Goal: Task Accomplishment & Management: Manage account settings

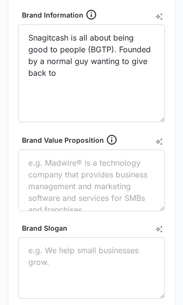
click at [87, 65] on textarea "Snagitcash is all about being good to people (BGTP). Founded by a normal guy wa…" at bounding box center [91, 73] width 147 height 98
click at [64, 80] on textarea "Snagitcash is all about being good to people (BGTP). Founded by a normal guy,wa…" at bounding box center [91, 73] width 147 height 98
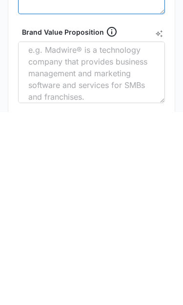
scroll to position [370, 0]
type textarea "Snagitcash is all about being good to people (BGTP). Founded by a normal guy. T…"
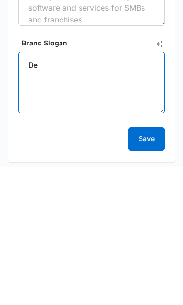
type textarea "B"
click at [75, 191] on textarea "“Be Good to People”" at bounding box center [91, 222] width 147 height 62
click at [139, 191] on textarea "“Be Good To People”" at bounding box center [91, 222] width 147 height 62
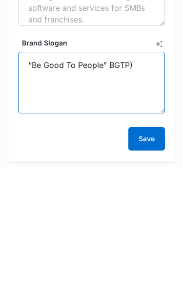
click at [107, 191] on textarea "“Be Good To People” BGTP)" at bounding box center [91, 222] width 147 height 62
click at [114, 191] on textarea "“Be Good To People” BGTP)" at bounding box center [91, 222] width 147 height 62
click at [108, 191] on textarea "“Be Good To People” (BGTP)" at bounding box center [91, 222] width 147 height 62
click at [113, 191] on textarea "“Be Good To People” (BGTP)" at bounding box center [91, 222] width 147 height 62
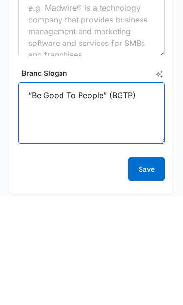
scroll to position [0, 0]
type textarea "“Be Good To People” (BGTP)"
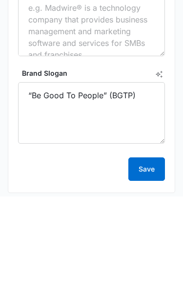
click at [131, 103] on textarea "Brand Value Proposition" at bounding box center [91, 134] width 147 height 62
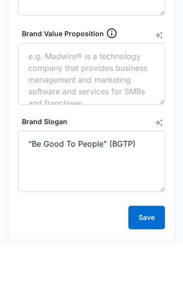
click at [161, 91] on icon "AI Text Generator" at bounding box center [159, 95] width 8 height 8
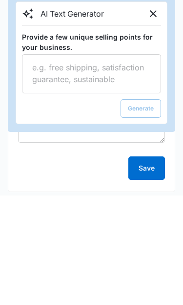
click at [133, 164] on textarea "Provide a few unique selling points for your business." at bounding box center [91, 183] width 139 height 39
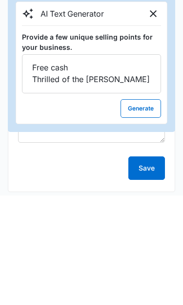
click at [59, 164] on textarea "Free cash Thrilled of the [PERSON_NAME]" at bounding box center [91, 183] width 139 height 39
click at [127, 164] on textarea "Free cash Thrill of the [PERSON_NAME]" at bounding box center [91, 183] width 139 height 39
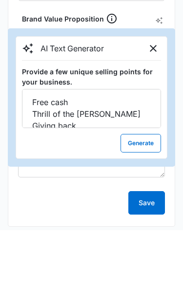
type textarea "Free cash Thrill of the [PERSON_NAME] Giving back"
click at [144, 209] on button "Generate" at bounding box center [141, 218] width 41 height 19
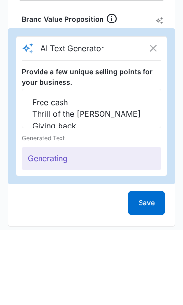
scroll to position [577, 0]
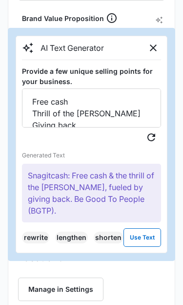
click at [151, 193] on p "Snagitcash: Free cash & the thrill of the [PERSON_NAME], fueled by giving back.…" at bounding box center [91, 193] width 139 height 59
click at [153, 187] on p "Snagitcash: Free cash & the thrill of the [PERSON_NAME], fueled by giving back.…" at bounding box center [91, 193] width 139 height 59
click at [33, 232] on button "rewrite" at bounding box center [35, 238] width 27 height 12
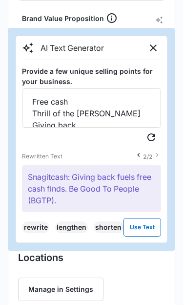
click at [85, 200] on p "Snagitcash: Giving back fuels free cash finds. Be Good To People (BGTP)." at bounding box center [91, 188] width 139 height 47
click at [52, 201] on p "Snagitcash: Giving back fuels free cash finds. Be Good To People (BGTP)." at bounding box center [91, 188] width 139 height 47
click at [129, 188] on p "Snagitcash: Giving back fuels free cash finds. Be Good To People (BGTP)." at bounding box center [91, 188] width 139 height 47
click at [136, 189] on p "Snagitcash: Giving back fuels free cash finds. Be Good To People (BGTP)." at bounding box center [91, 188] width 139 height 47
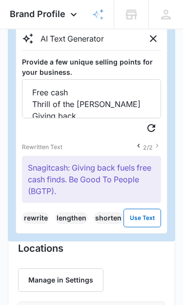
scroll to position [585, 0]
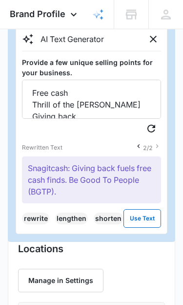
click at [111, 220] on button "shorten" at bounding box center [109, 219] width 30 height 12
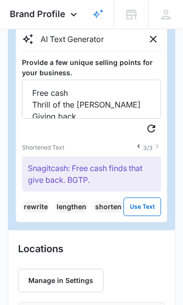
click at [142, 143] on icon "Previous" at bounding box center [139, 146] width 8 height 8
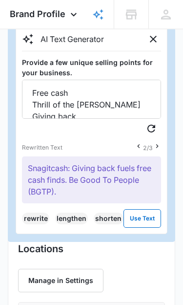
click at [140, 143] on icon "Previous" at bounding box center [139, 146] width 8 height 8
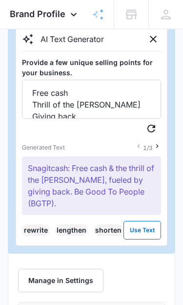
click at [140, 145] on nav "1 / 3" at bounding box center [148, 147] width 26 height 10
click at [155, 130] on icon "Regenerate Text" at bounding box center [152, 129] width 8 height 8
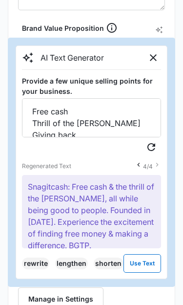
scroll to position [570, 0]
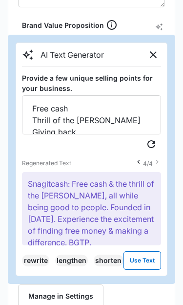
click at [154, 57] on icon "Close" at bounding box center [154, 55] width 12 height 12
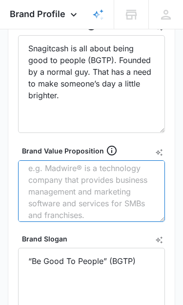
scroll to position [5, 0]
click at [47, 175] on textarea "Brand Value Proposition" at bounding box center [91, 191] width 147 height 62
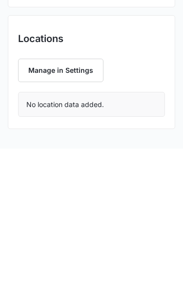
scroll to position [640, 0]
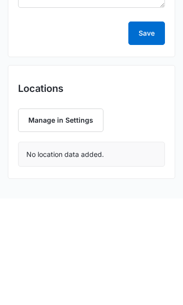
type textarea "Giving without expecting anything in return."
click at [150, 128] on button "Save" at bounding box center [147, 139] width 37 height 23
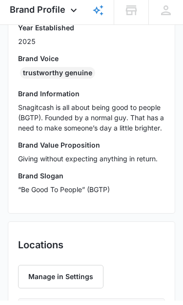
scroll to position [368, 0]
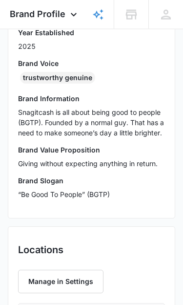
click at [92, 282] on button "Manage in Settings" at bounding box center [61, 281] width 86 height 23
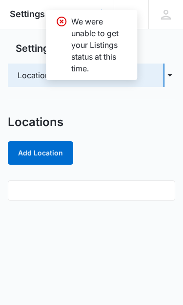
click at [59, 24] on icon at bounding box center [62, 22] width 12 height 12
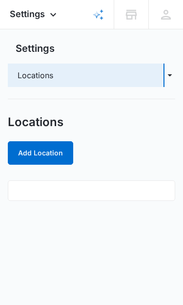
click at [30, 154] on button "Add Location" at bounding box center [41, 152] width 66 height 23
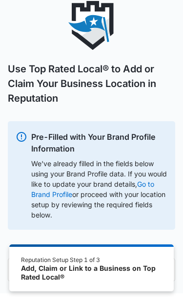
scroll to position [35, 0]
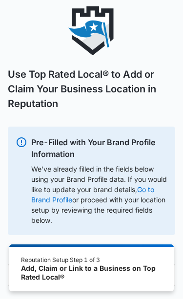
click at [131, 274] on div "Add, Claim or Link to a Business on Top Rated Local®" at bounding box center [91, 272] width 141 height 17
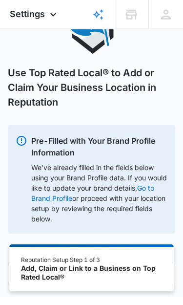
scroll to position [0, 0]
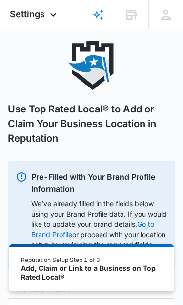
click at [140, 275] on div "Add, Claim or Link to a Business on Top Rated Local®" at bounding box center [91, 272] width 141 height 17
click at [140, 274] on div "Add, Claim or Link to a Business on Top Rated Local®" at bounding box center [91, 272] width 141 height 17
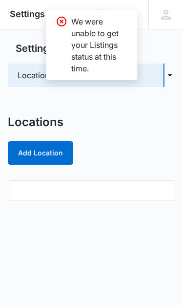
click at [175, 78] on icon "button" at bounding box center [170, 75] width 11 height 12
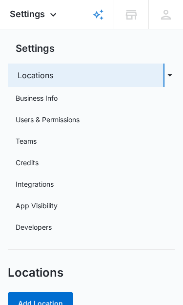
click at [24, 100] on link "Business Info" at bounding box center [37, 98] width 42 height 10
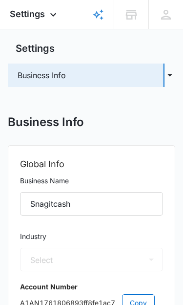
select select "54"
select select "US"
select select "America/Los_Angeles"
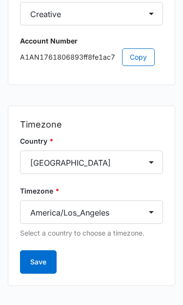
scroll to position [259, 0]
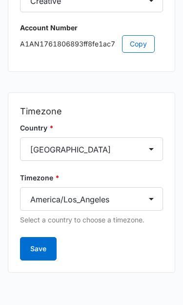
click at [36, 252] on button "Save" at bounding box center [38, 248] width 37 height 23
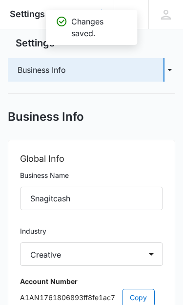
scroll to position [0, 0]
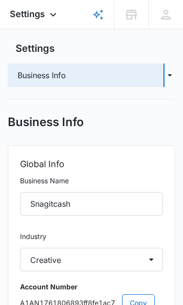
click at [54, 16] on icon at bounding box center [53, 15] width 12 height 12
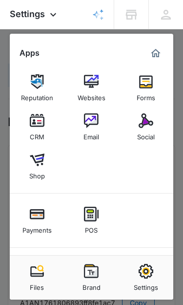
click at [51, 18] on icon at bounding box center [53, 15] width 12 height 12
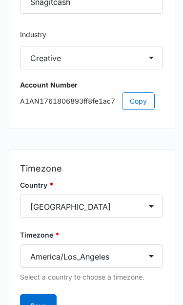
scroll to position [204, 0]
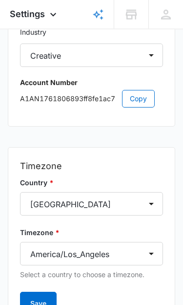
click at [42, 303] on button "Save" at bounding box center [38, 303] width 37 height 23
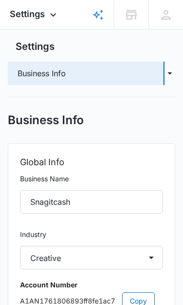
scroll to position [0, 0]
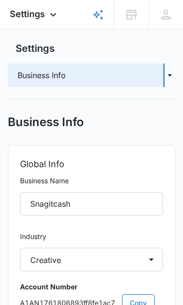
click at [166, 73] on icon "button" at bounding box center [170, 75] width 11 height 12
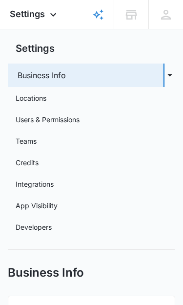
click at [22, 115] on link "Users & Permissions" at bounding box center [48, 119] width 64 height 10
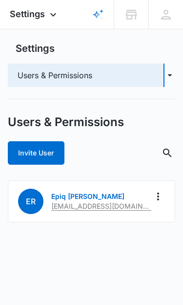
click at [161, 199] on icon "Actions" at bounding box center [159, 197] width 12 height 12
click at [154, 176] on div "Users & Permissions Invite User ER Epiq [PERSON_NAME] [EMAIL_ADDRESS][DOMAIN_NA…" at bounding box center [92, 169] width 168 height 108
click at [130, 160] on div "Invite User" at bounding box center [92, 152] width 168 height 23
click at [50, 16] on icon at bounding box center [53, 15] width 12 height 12
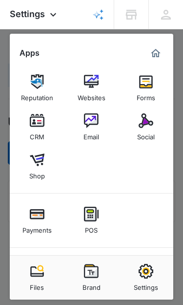
click at [156, 55] on img "Marketing 360® Dashboard" at bounding box center [156, 53] width 12 height 12
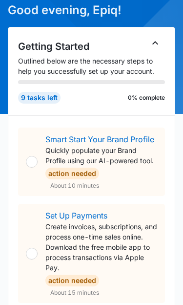
scroll to position [64, 0]
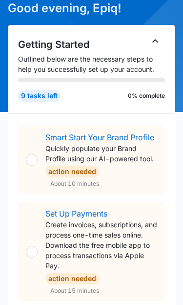
click at [31, 156] on div at bounding box center [32, 160] width 12 height 12
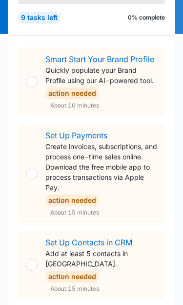
scroll to position [175, 0]
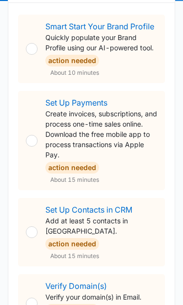
click at [30, 298] on div at bounding box center [32, 304] width 12 height 12
click at [51, 281] on link "Verify Domain(s)" at bounding box center [76, 286] width 62 height 10
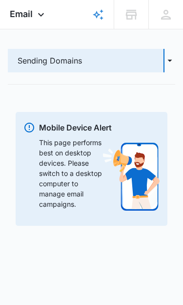
click at [171, 62] on icon "button" at bounding box center [170, 61] width 11 height 12
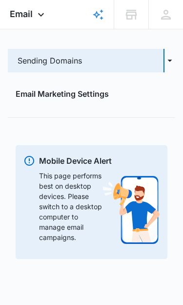
click at [175, 64] on icon "button" at bounding box center [170, 61] width 11 height 12
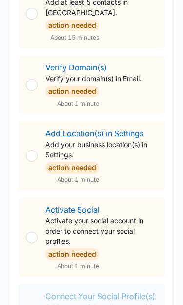
scroll to position [394, 0]
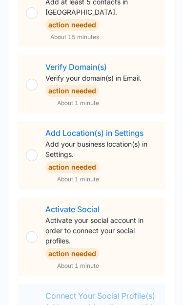
click at [98, 225] on p "Activate your social account in order to connect your social profiles." at bounding box center [101, 230] width 112 height 31
click at [97, 204] on link "Activate Social" at bounding box center [72, 209] width 54 height 10
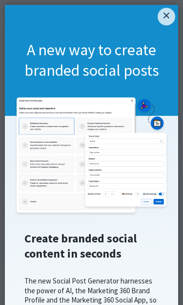
click at [170, 16] on link "×" at bounding box center [167, 17] width 18 height 18
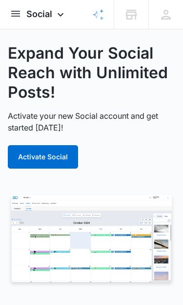
scroll to position [32, 0]
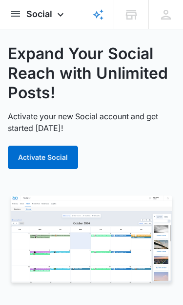
click at [24, 155] on button "Activate Social" at bounding box center [43, 157] width 70 height 23
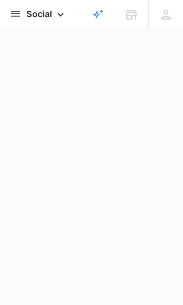
click at [60, 18] on icon at bounding box center [61, 15] width 12 height 12
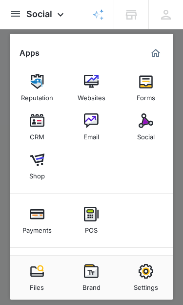
click at [160, 50] on img "Marketing 360® Dashboard" at bounding box center [156, 53] width 12 height 12
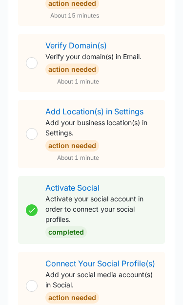
scroll to position [416, 0]
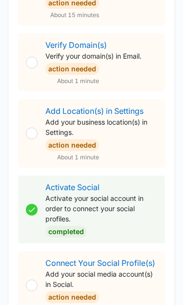
click at [95, 182] on link "Activate Social" at bounding box center [72, 187] width 54 height 10
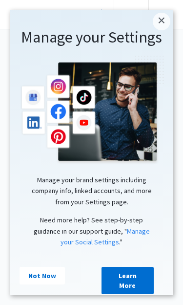
click at [31, 276] on link "Not Now" at bounding box center [42, 276] width 45 height 18
